Goal: Information Seeking & Learning: Learn about a topic

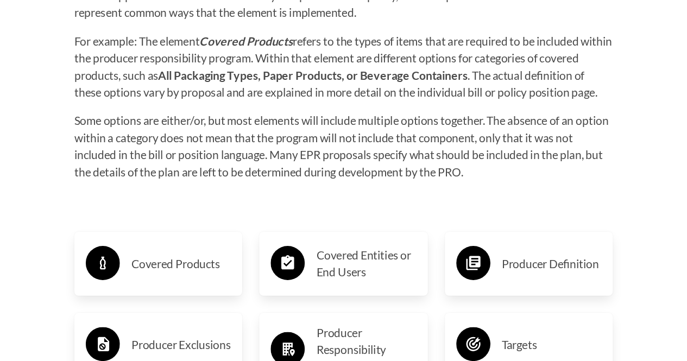
scroll to position [1723, 0]
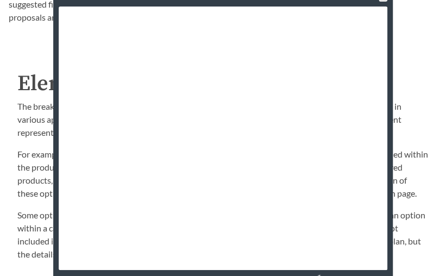
click at [427, 117] on p "The breakdown below identifies key elements and the options within those elemen…" at bounding box center [222, 119] width 411 height 39
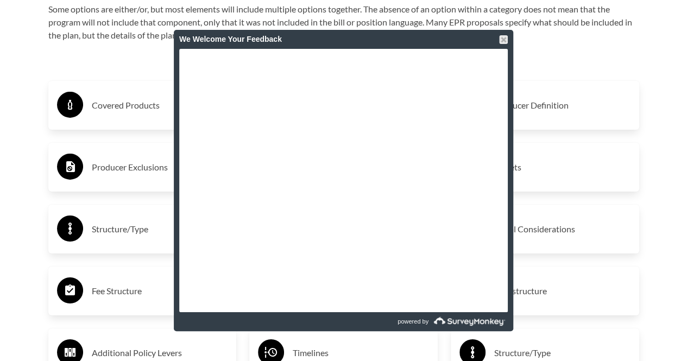
scroll to position [1506, 0]
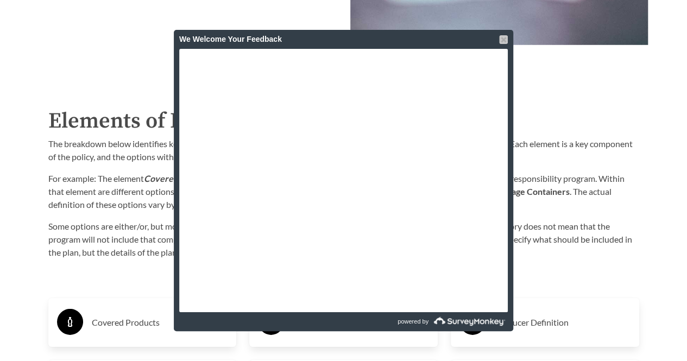
click at [445, 41] on div at bounding box center [503, 39] width 9 height 9
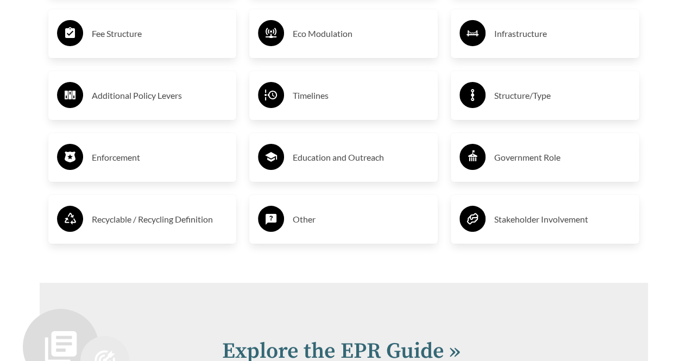
scroll to position [1995, 0]
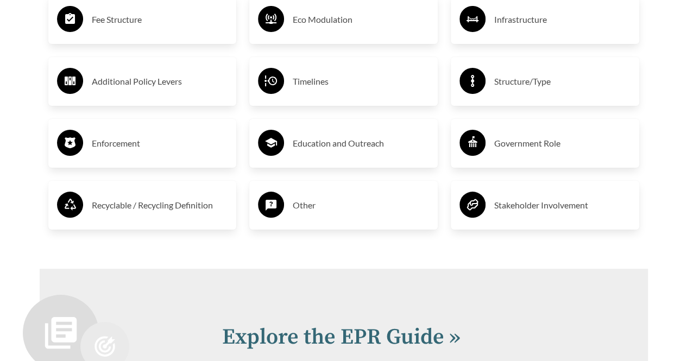
click at [310, 89] on h3 "Timelines" at bounding box center [361, 81] width 136 height 17
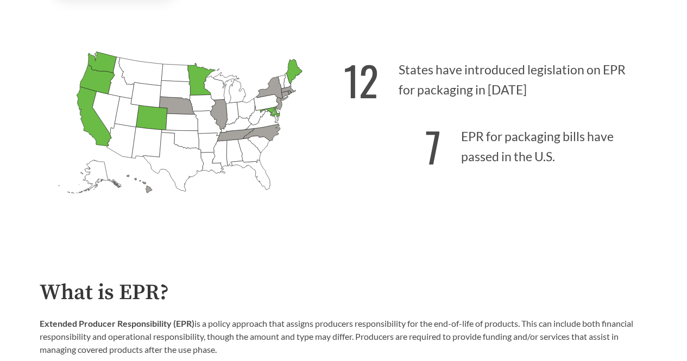
scroll to position [69, 0]
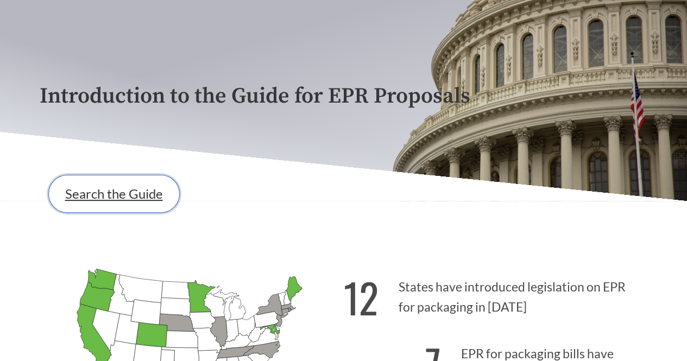
click at [83, 199] on link "Search the Guide" at bounding box center [113, 194] width 131 height 38
